Goal: Information Seeking & Learning: Learn about a topic

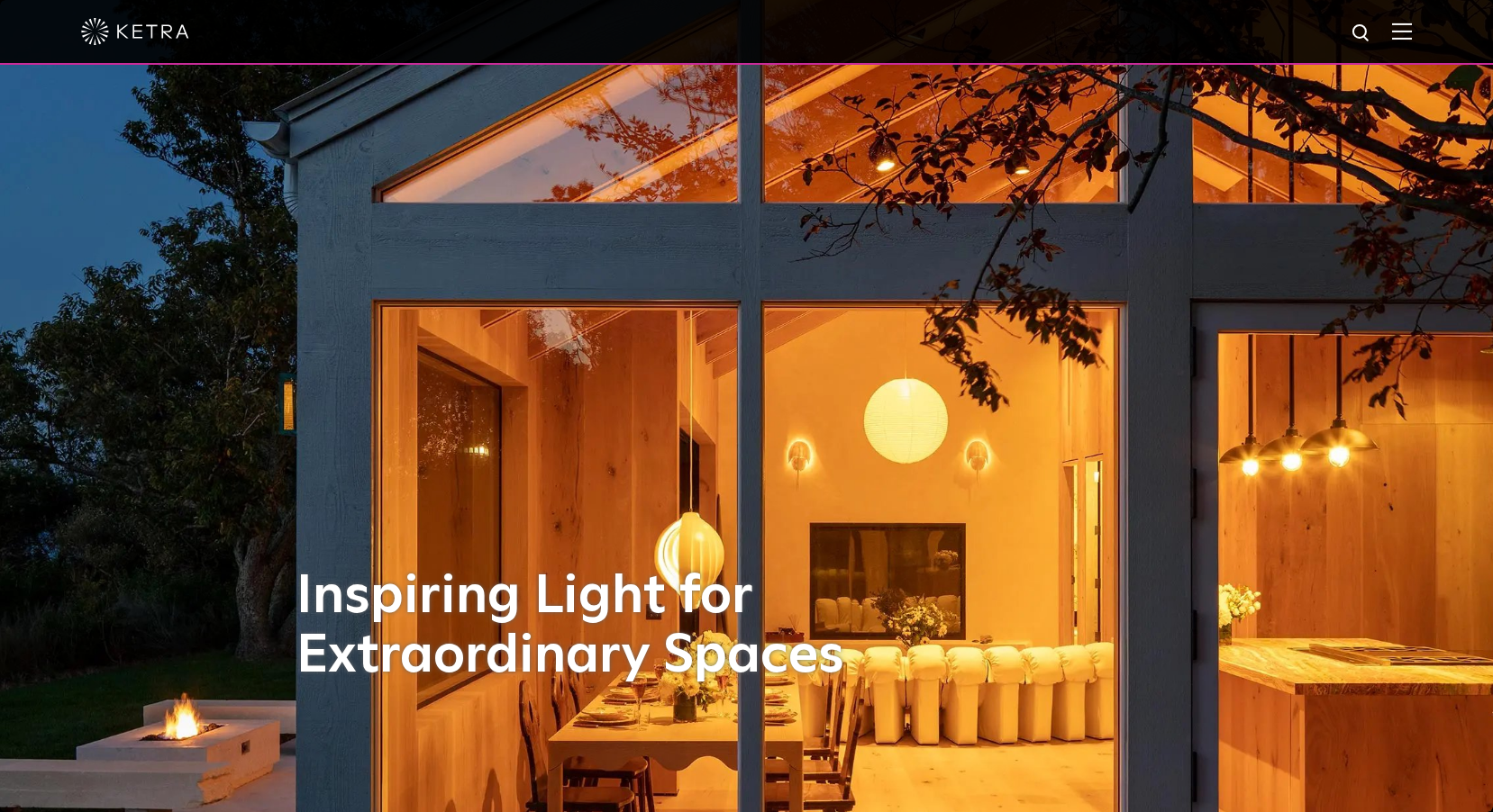
click at [1411, 34] on img at bounding box center [1401, 31] width 19 height 17
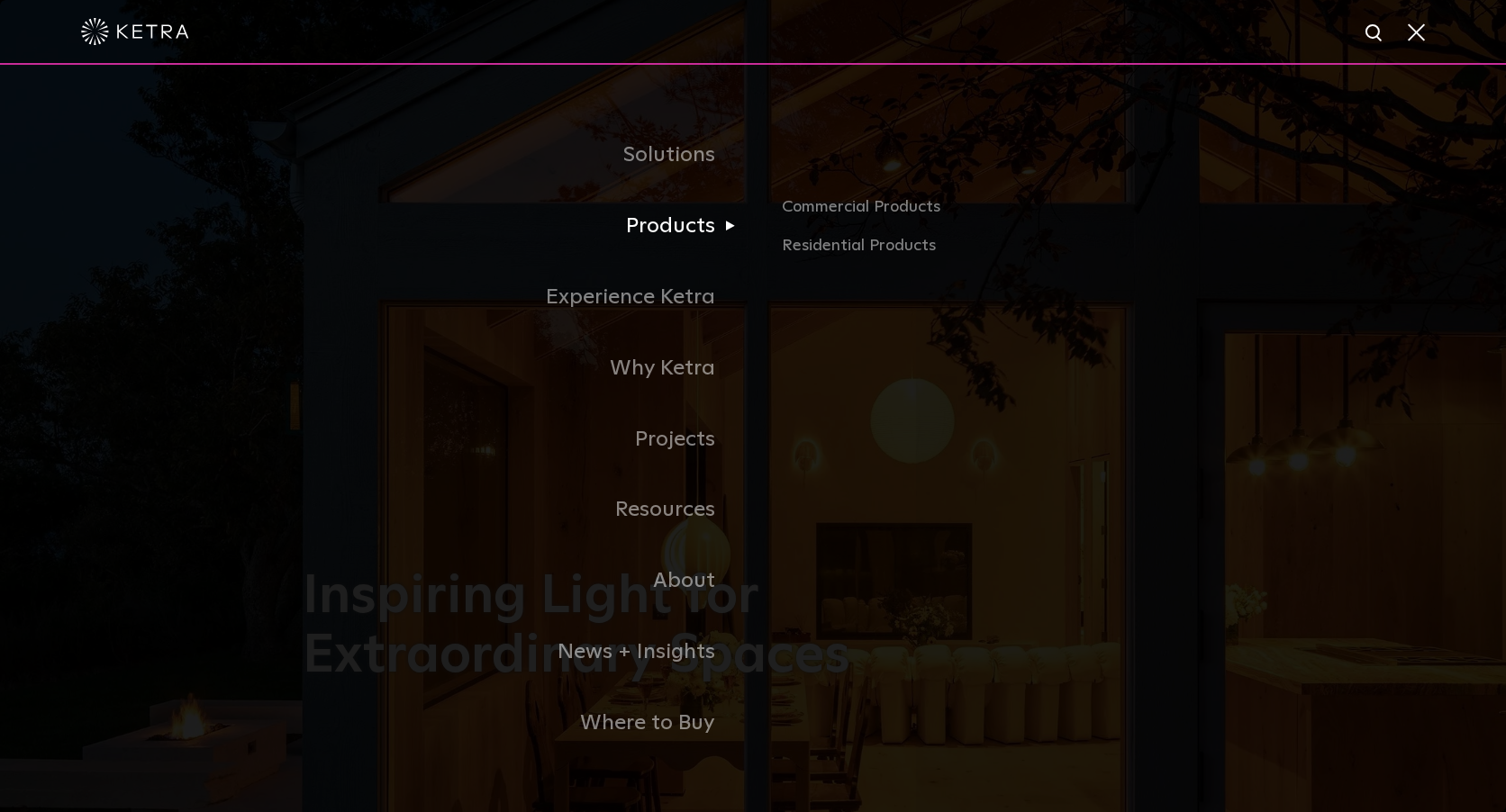
click at [686, 229] on link "Products" at bounding box center [528, 226] width 450 height 71
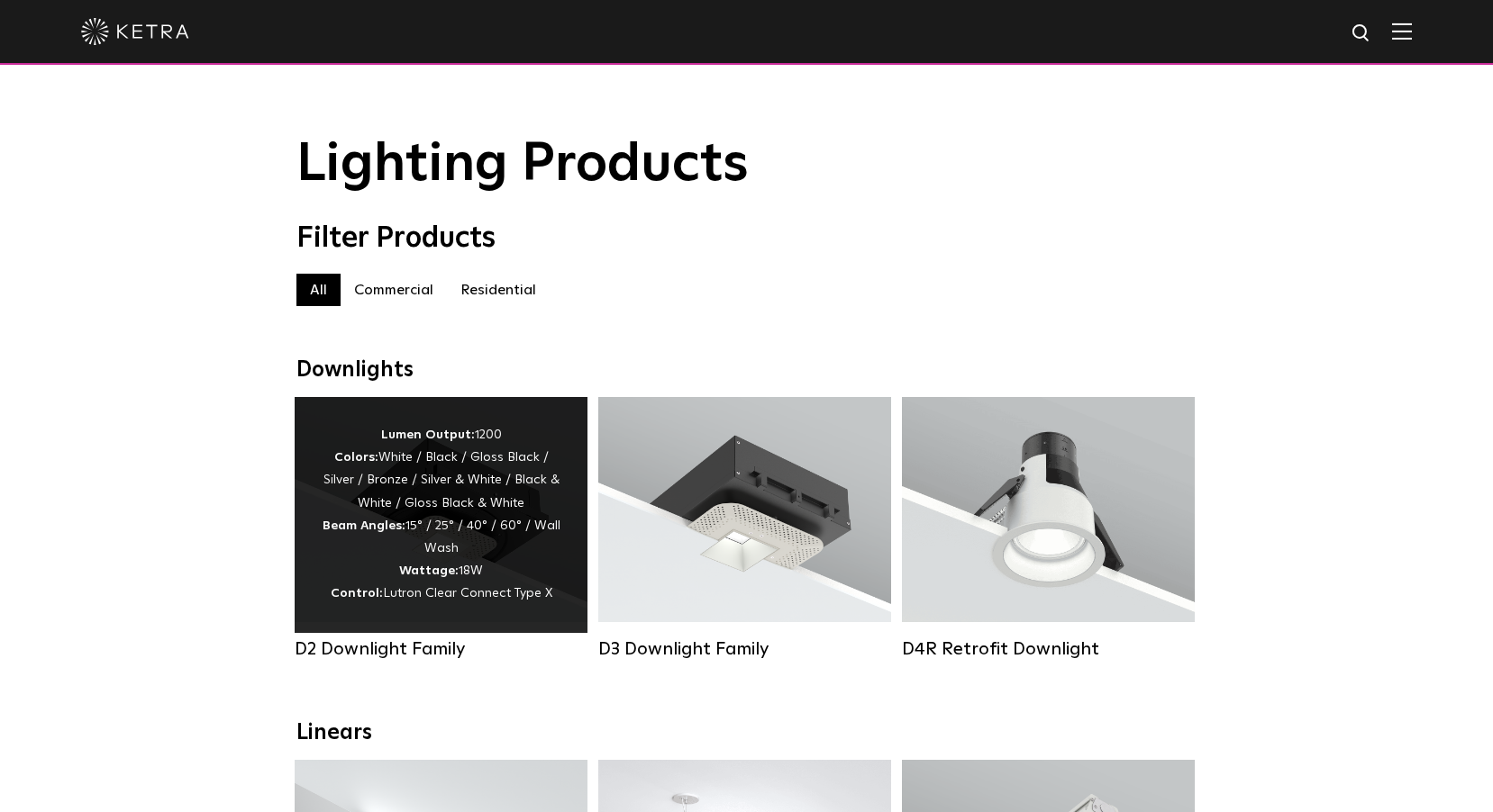
click at [467, 535] on div "Lumen Output: 1200 Colors: White / Black / Gloss Black / Silver / Bronze / Silv…" at bounding box center [441, 515] width 239 height 181
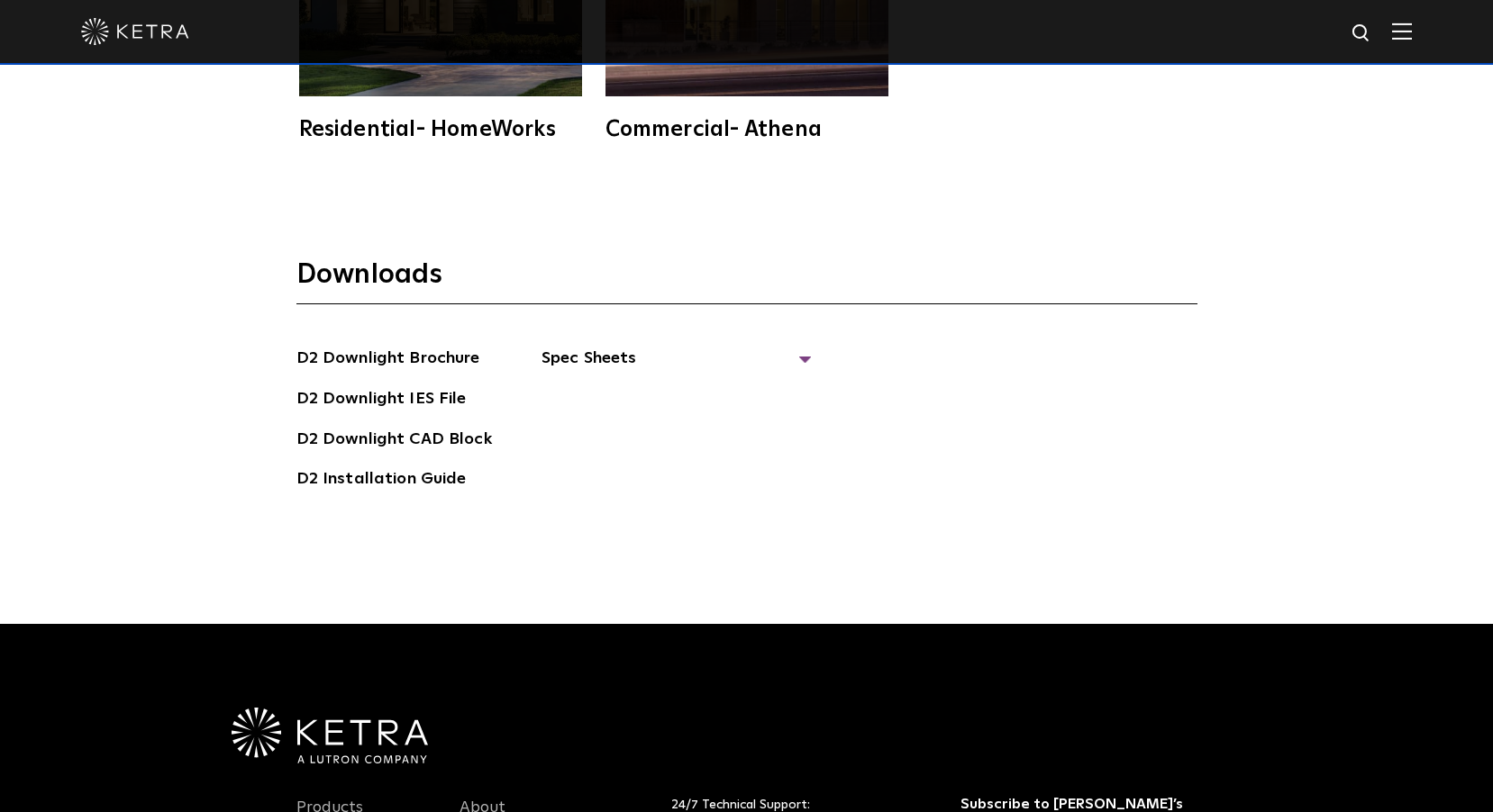
scroll to position [5042, 0]
